Goal: Task Accomplishment & Management: Manage account settings

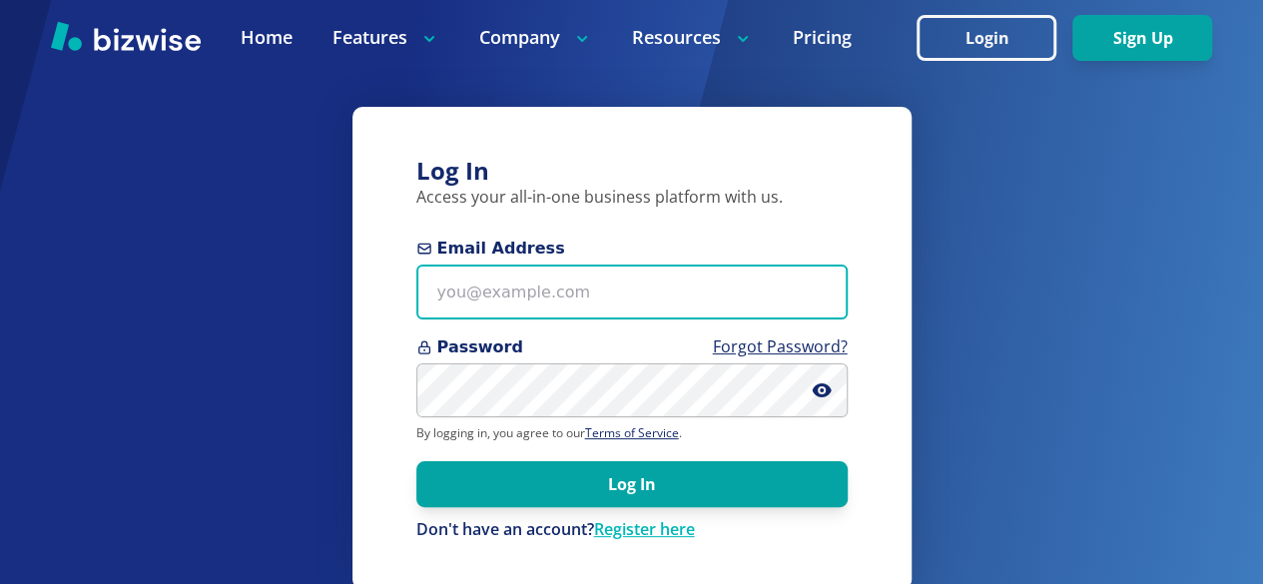
click at [567, 295] on input "Email Address" at bounding box center [631, 292] width 431 height 55
type input "[EMAIL_ADDRESS][DOMAIN_NAME]"
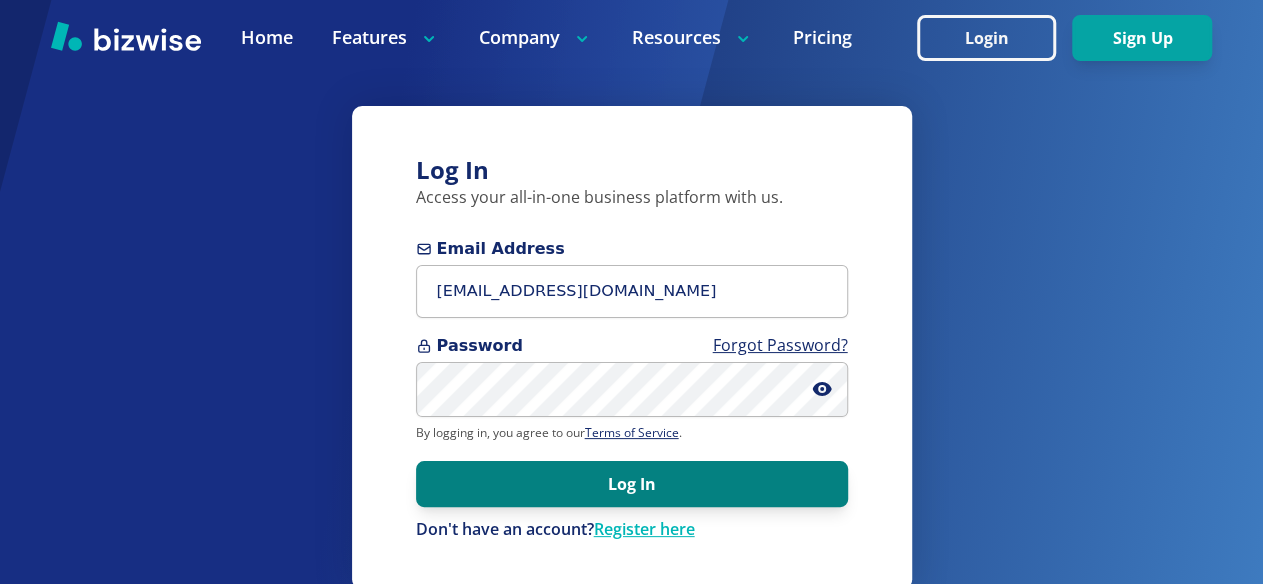
click at [708, 487] on button "Log In" at bounding box center [631, 484] width 431 height 46
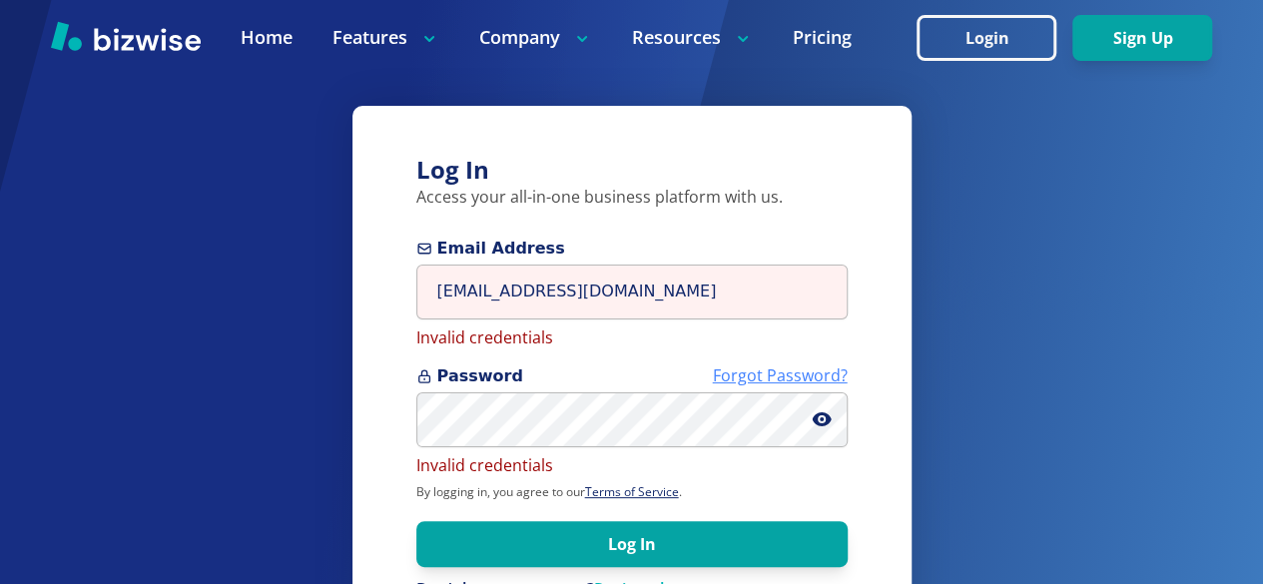
click at [742, 372] on link "Forgot Password?" at bounding box center [780, 376] width 135 height 22
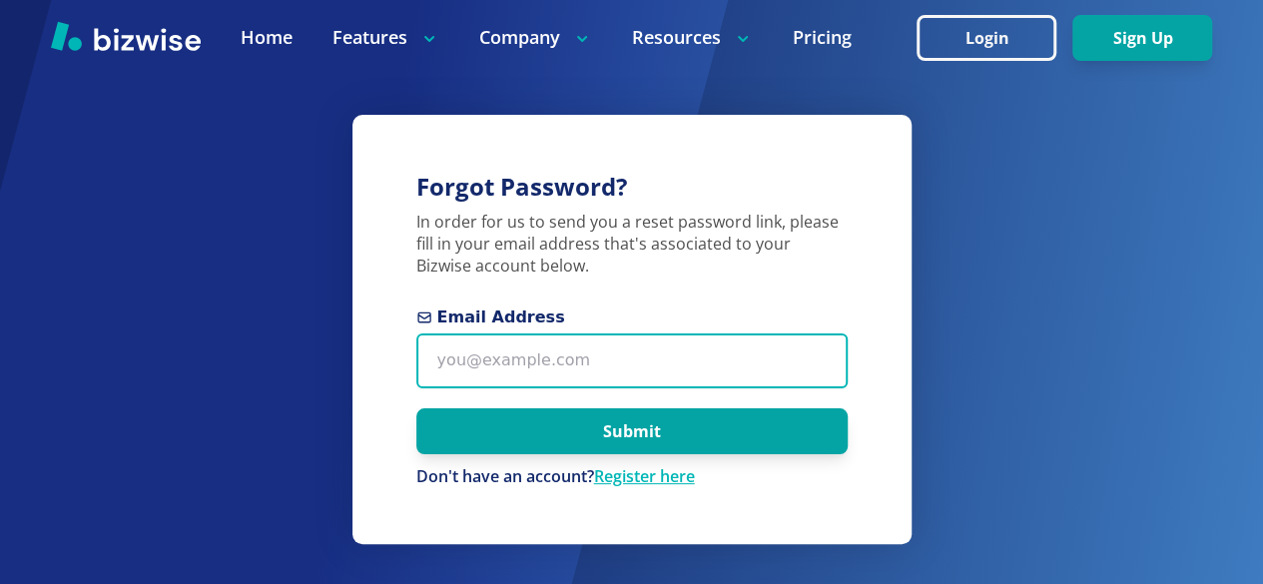
click at [585, 369] on input "Email Address" at bounding box center [631, 361] width 431 height 55
type input "[EMAIL_ADDRESS][DOMAIN_NAME]"
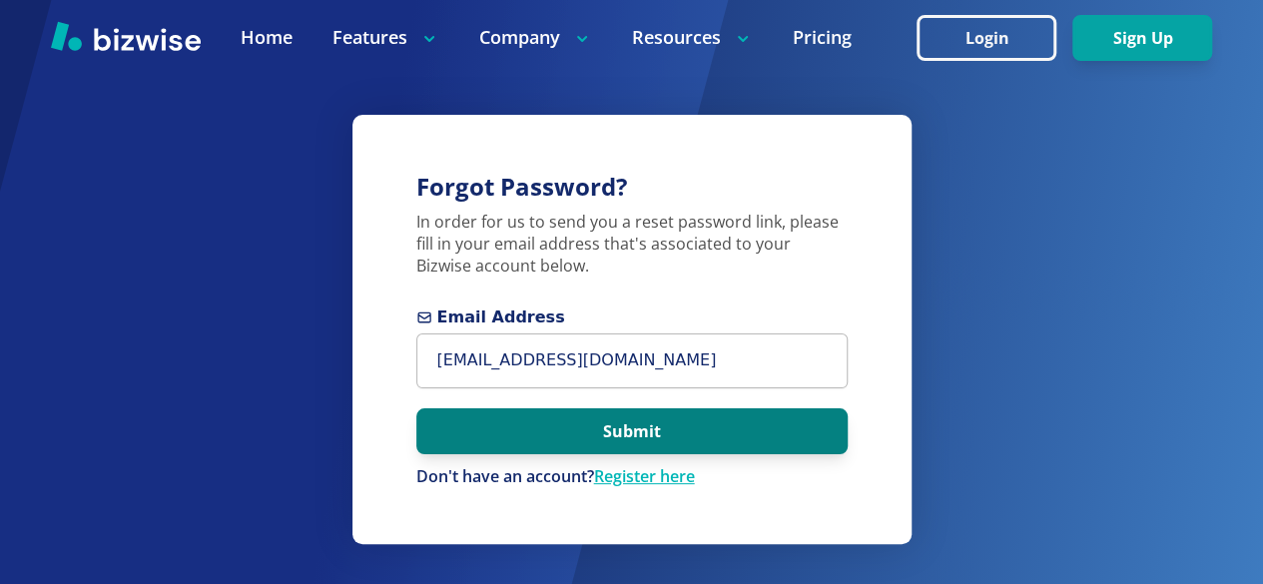
click at [661, 430] on button "Submit" at bounding box center [631, 431] width 431 height 46
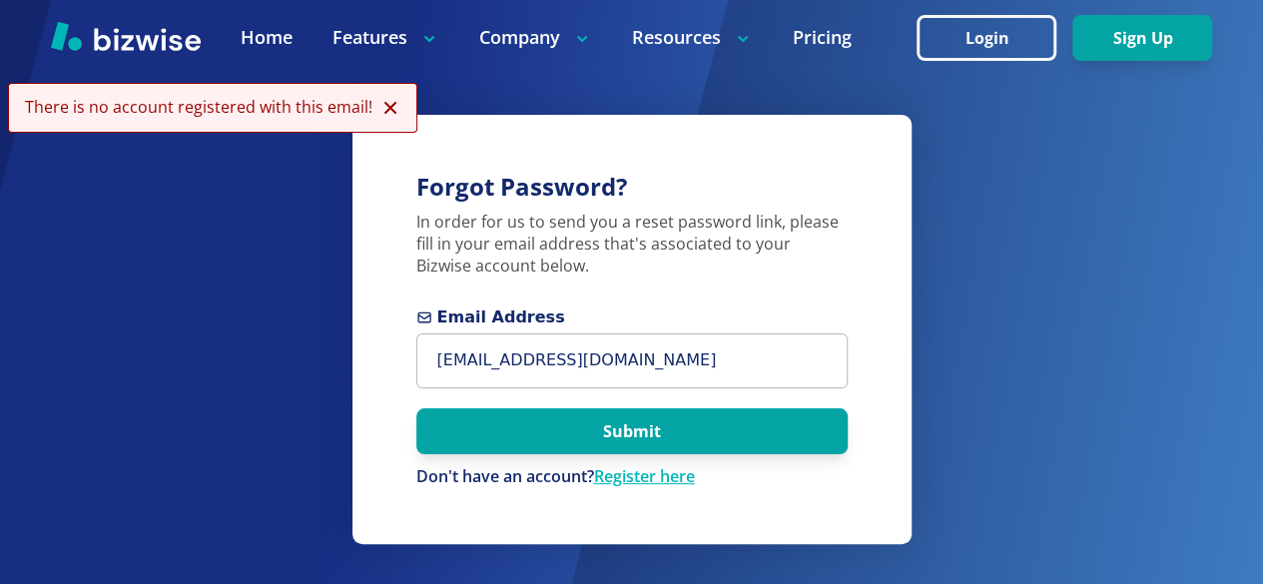
click at [385, 111] on icon at bounding box center [391, 108] width 20 height 24
